Goal: Obtain resource: Download file/media

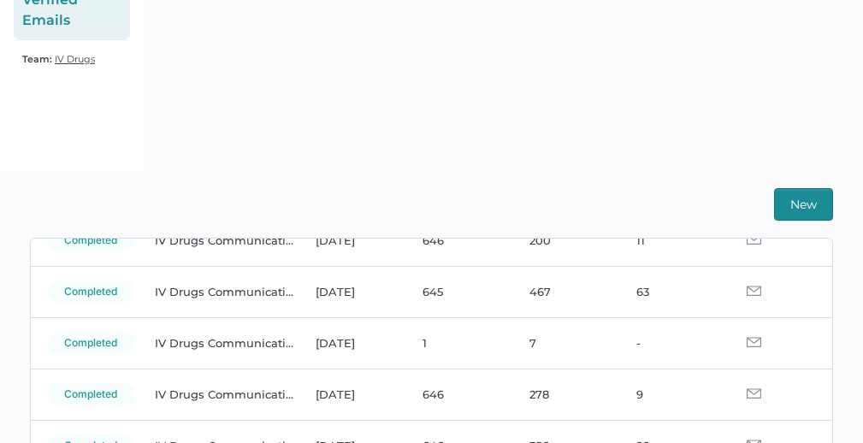
scroll to position [63, 0]
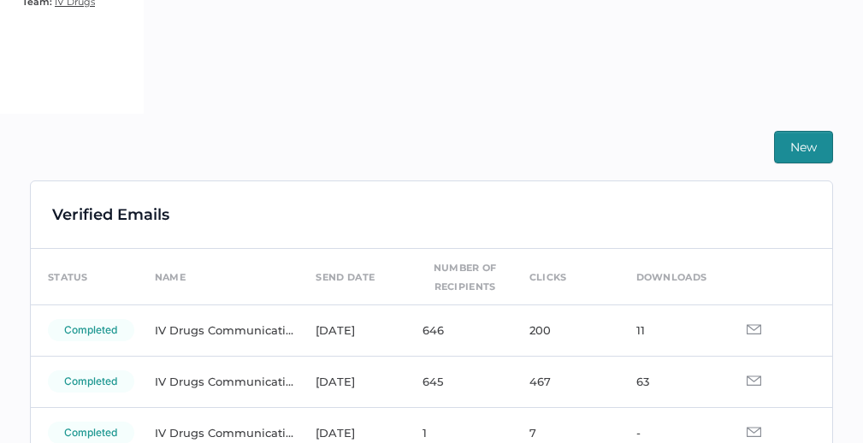
scroll to position [343, 0]
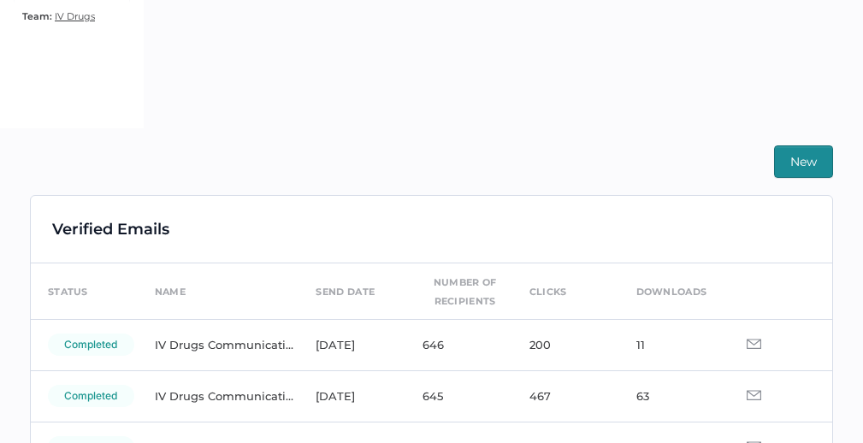
scroll to position [340, 0]
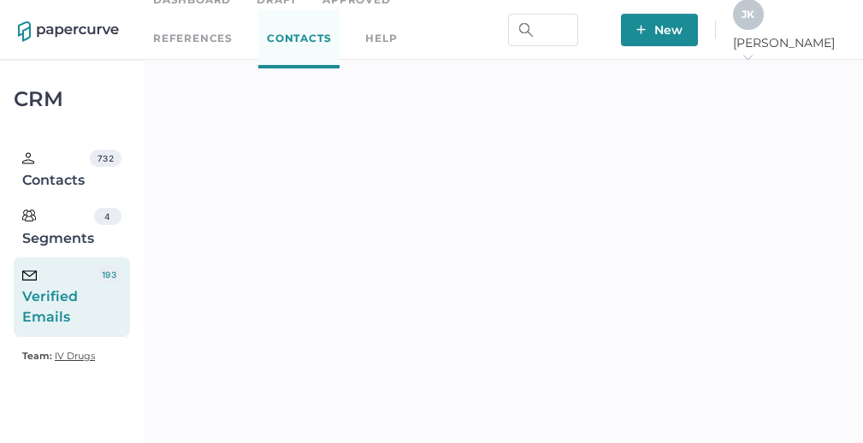
click at [764, 27] on div "J K" at bounding box center [748, 14] width 31 height 31
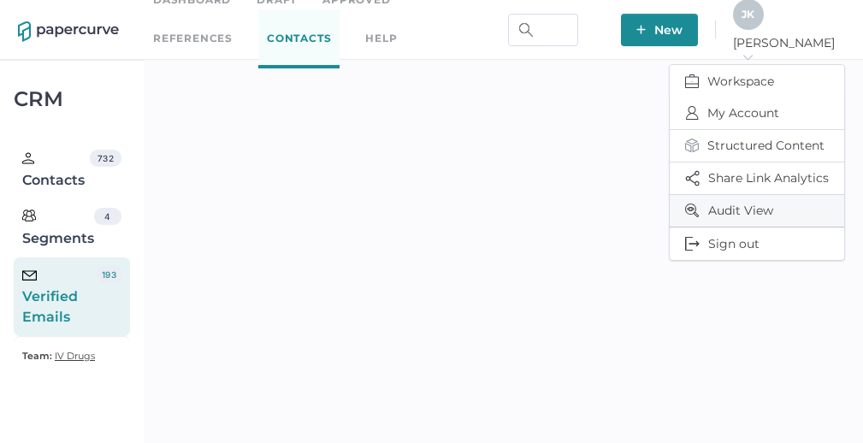
click at [736, 209] on span "Audit View" at bounding box center [757, 211] width 144 height 32
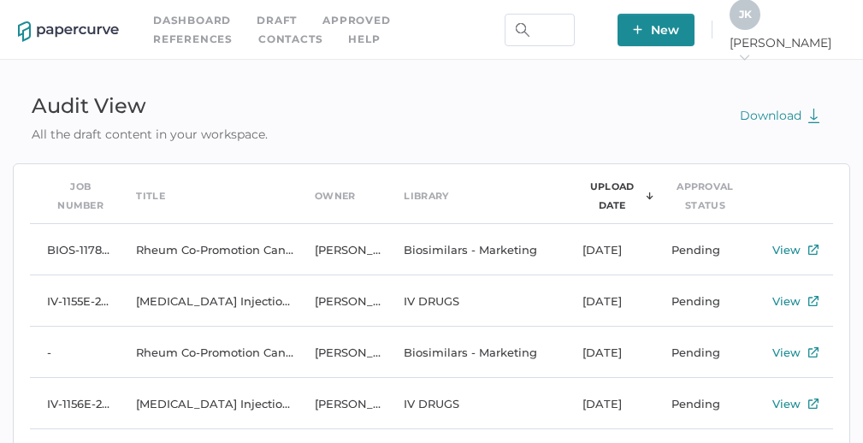
click at [171, 19] on link "Dashboard" at bounding box center [192, 20] width 78 height 19
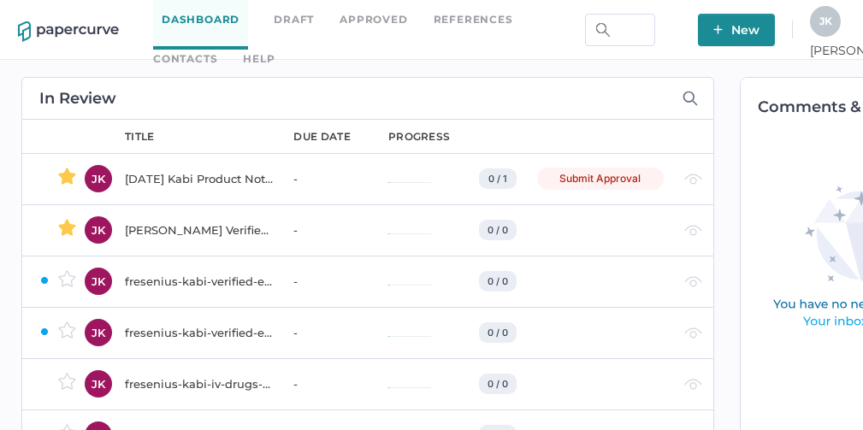
click at [195, 178] on div "2025 06 10 Kabi Product Notification Campaign report" at bounding box center [199, 178] width 148 height 21
click at [217, 50] on link "Contacts" at bounding box center [185, 59] width 64 height 19
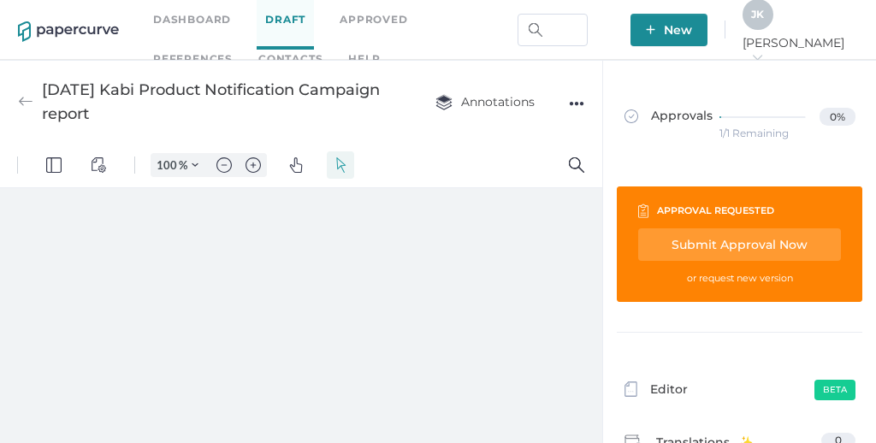
click at [576, 105] on div "●●●" at bounding box center [576, 104] width 15 height 24
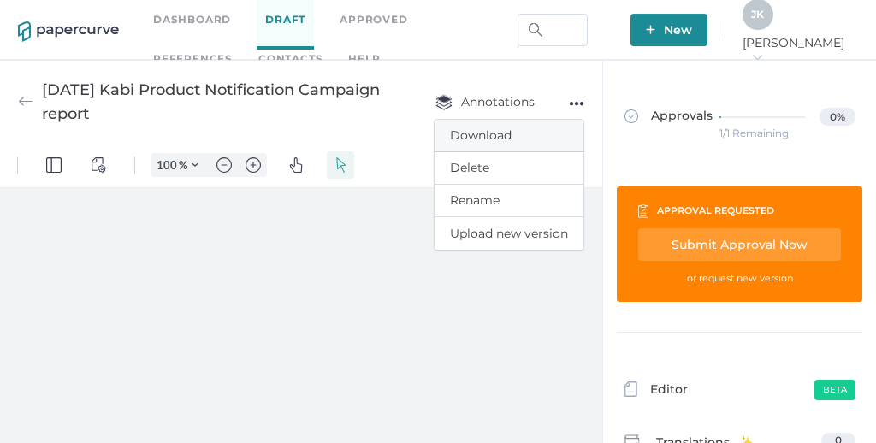
type input "111"
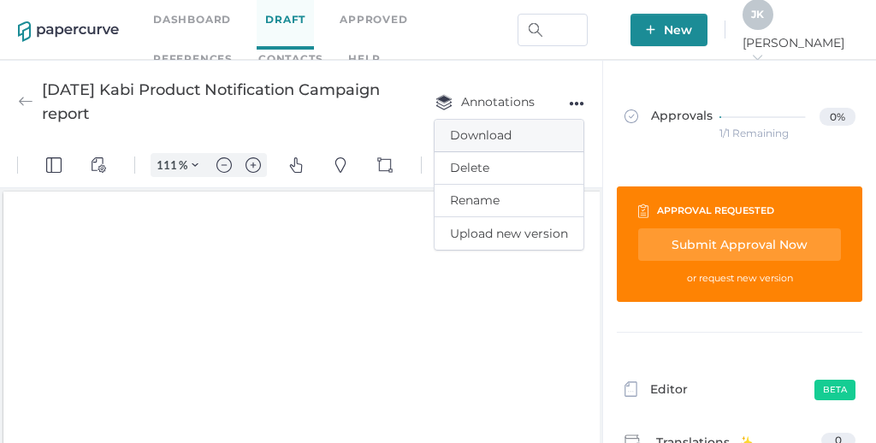
scroll to position [3, 0]
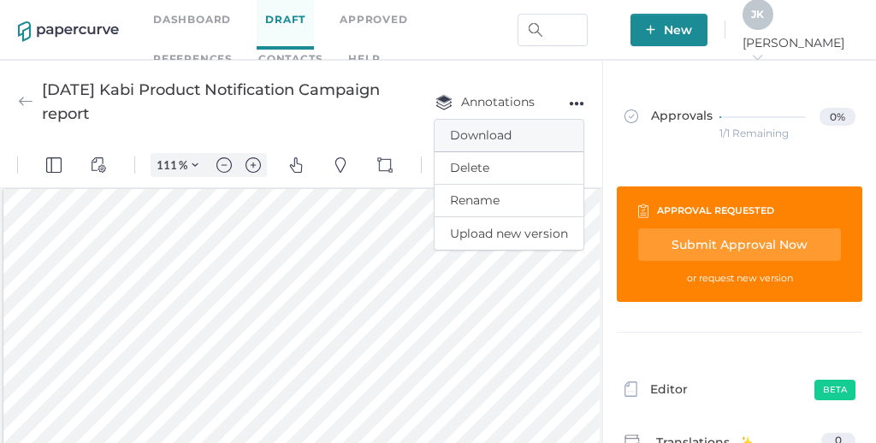
click at [507, 134] on span "Download" at bounding box center [509, 136] width 118 height 32
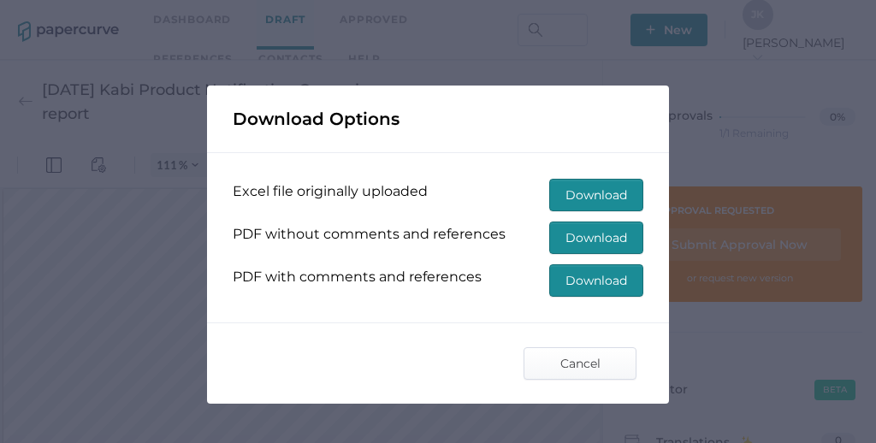
click at [579, 194] on span "Download" at bounding box center [596, 195] width 62 height 31
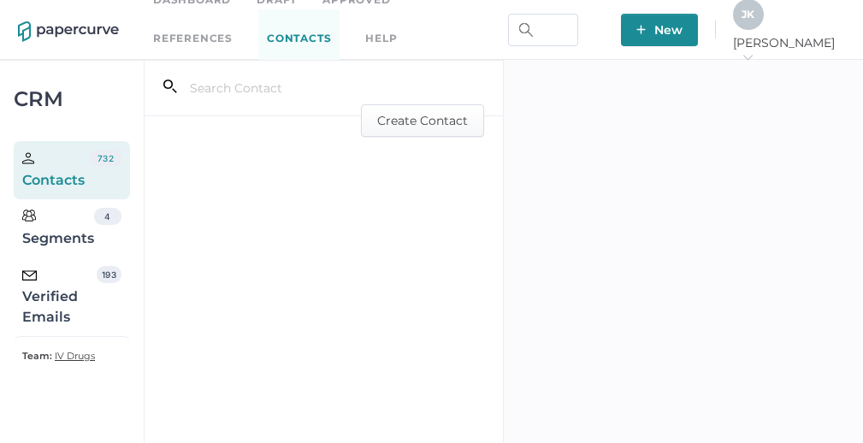
click at [62, 303] on div "Verified Emails" at bounding box center [59, 297] width 74 height 62
